Goal: Task Accomplishment & Management: Use online tool/utility

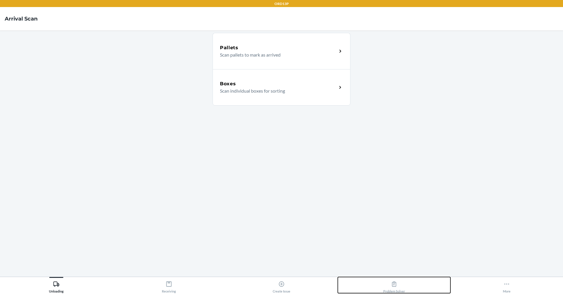
click at [392, 283] on icon at bounding box center [394, 283] width 4 height 5
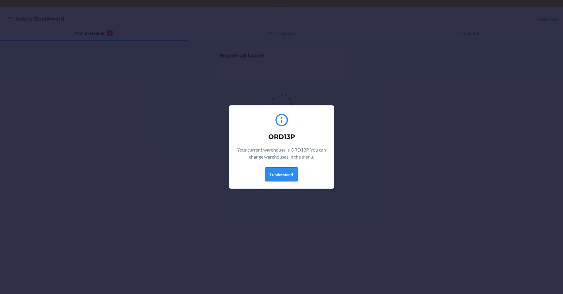
click at [293, 170] on button "I understand" at bounding box center [281, 174] width 33 height 14
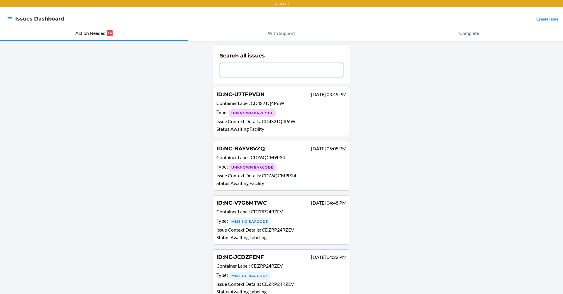
click at [258, 69] on input "text" at bounding box center [281, 70] width 123 height 14
paste input "NC-9W6KCFVK"
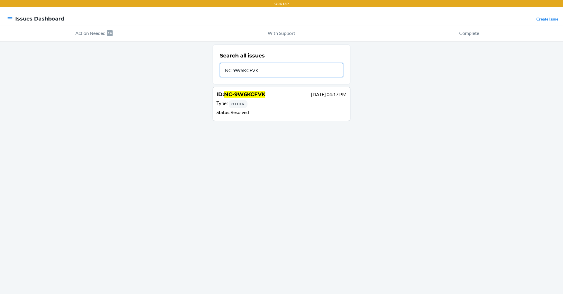
type input "NC-9W6KCFVK"
click at [308, 105] on div "Type : Other" at bounding box center [281, 104] width 130 height 9
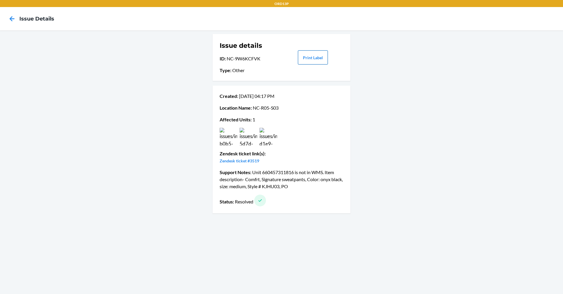
click at [322, 59] on button "Print Label" at bounding box center [313, 57] width 30 height 14
click at [417, 106] on div "Issue details ID : NC-9W6KCFVK Type : Other Print Label Created : Sep 16 04:17 …" at bounding box center [281, 162] width 563 height 264
